Goal: Task Accomplishment & Management: Complete application form

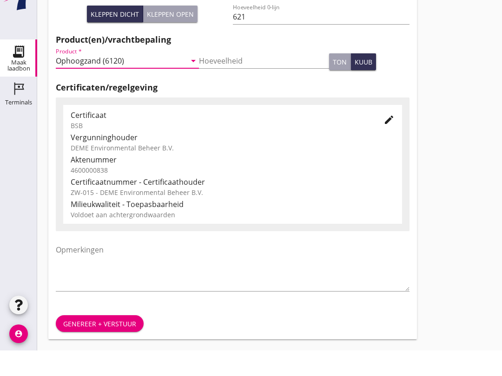
scroll to position [260, 0]
click at [119, 345] on div "Genereer + verstuur" at bounding box center [99, 350] width 73 height 10
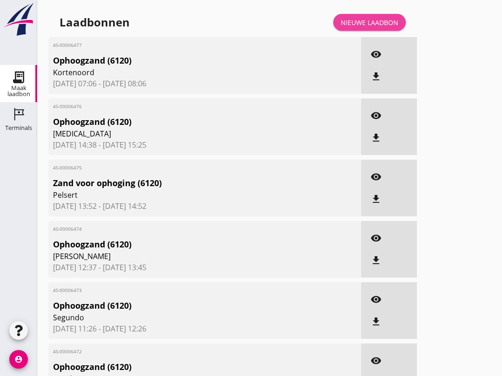
click at [371, 26] on link "Nieuwe laadbon" at bounding box center [369, 22] width 72 height 17
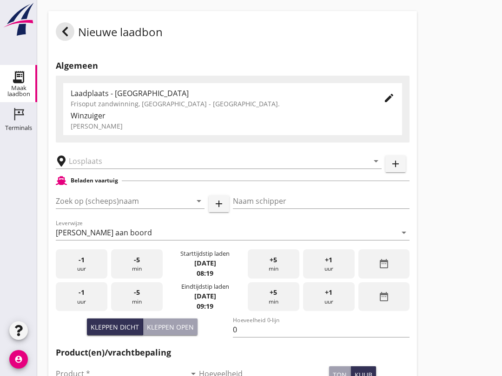
click at [87, 209] on input "Zoek op (scheeps)naam" at bounding box center [117, 201] width 123 height 15
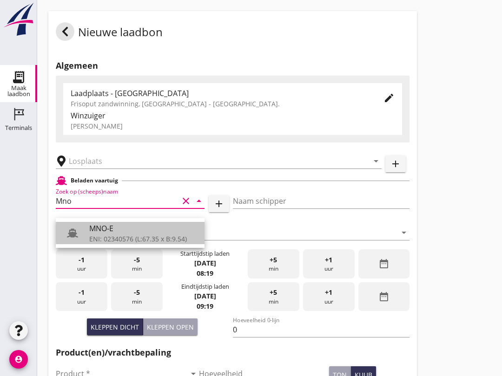
click at [102, 234] on div "ENI: 02340576 (L:67.35 x B:9.54)" at bounding box center [143, 239] width 108 height 10
type input "MNO-E"
type input "[PERSON_NAME]"
type input "550"
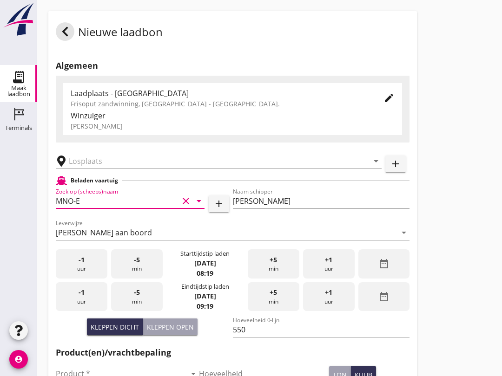
click at [101, 169] on input "text" at bounding box center [212, 161] width 287 height 15
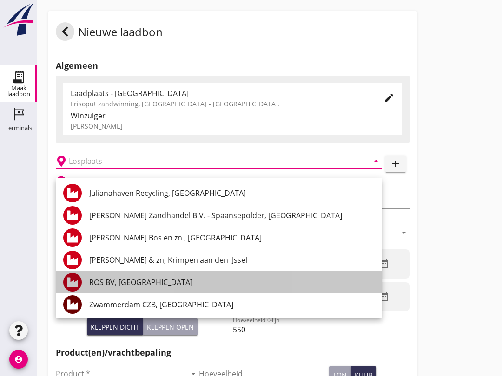
click at [150, 281] on div "ROS BV, [GEOGRAPHIC_DATA]" at bounding box center [231, 282] width 285 height 11
type input "ROS BV, [GEOGRAPHIC_DATA]"
